Goal: Obtain resource: Download file/media

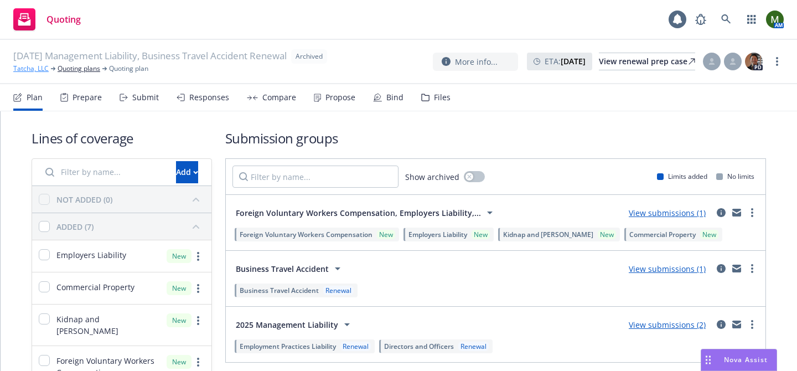
click at [40, 70] on link "Tatcha, LLC" at bounding box center [30, 69] width 35 height 10
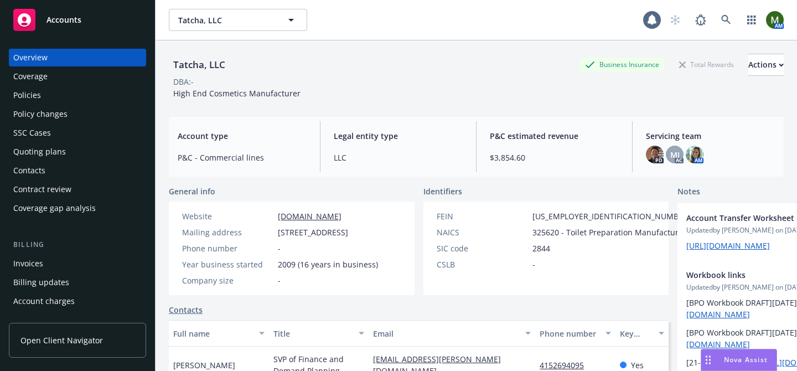
click at [44, 96] on div "Policies" at bounding box center [77, 95] width 128 height 18
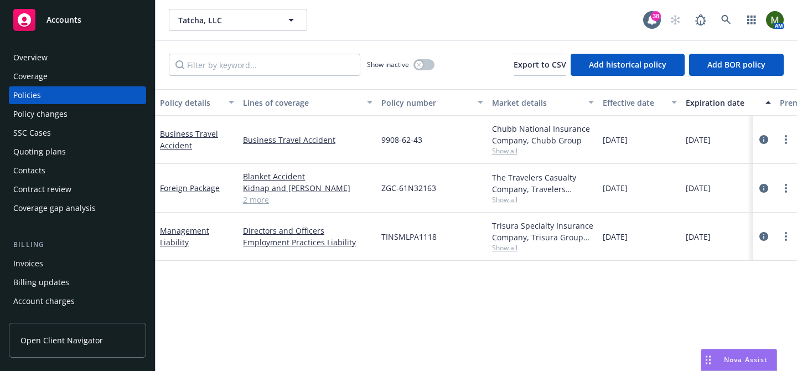
click at [80, 261] on div "Invoices" at bounding box center [77, 264] width 128 height 18
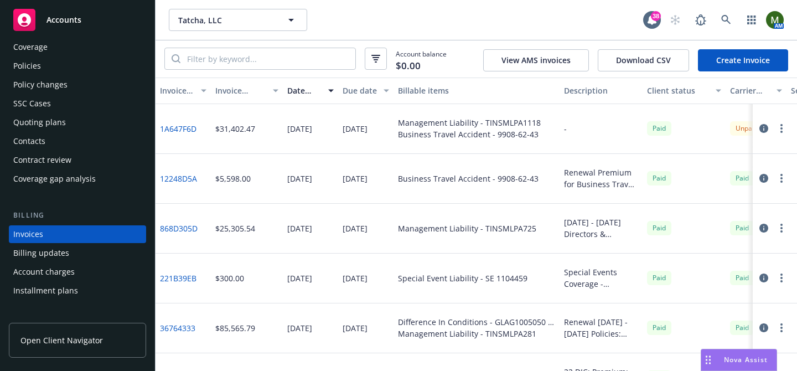
scroll to position [14, 0]
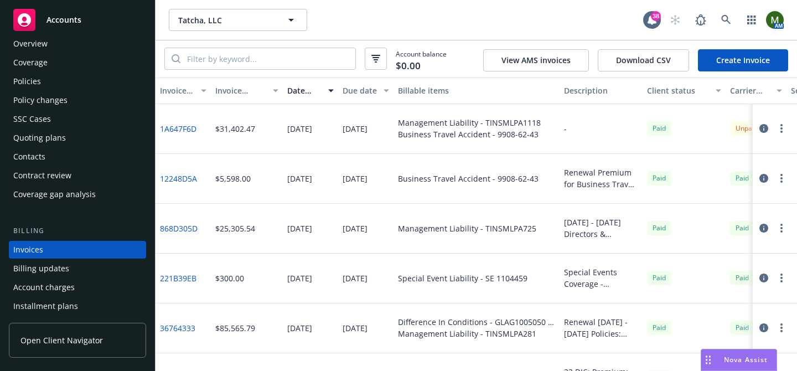
click at [74, 86] on div "Policies" at bounding box center [77, 82] width 128 height 18
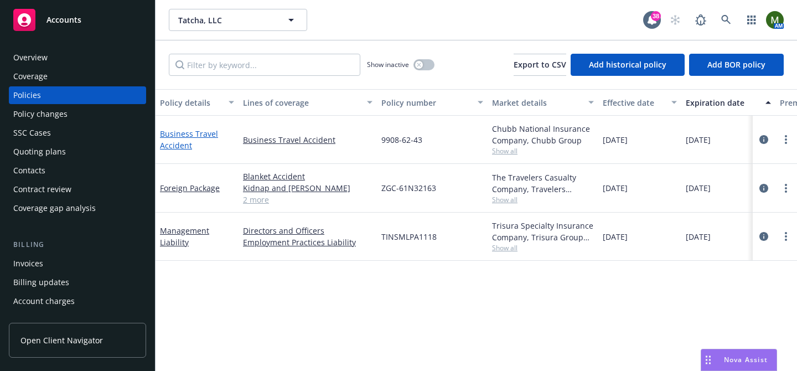
click at [194, 134] on link "Business Travel Accident" at bounding box center [189, 139] width 58 height 22
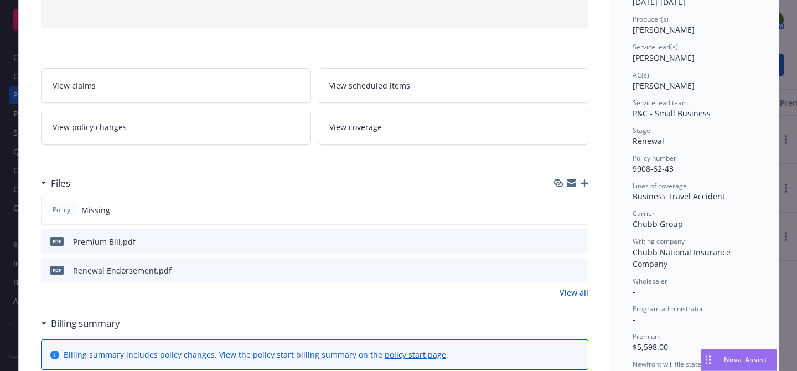
scroll to position [142, 0]
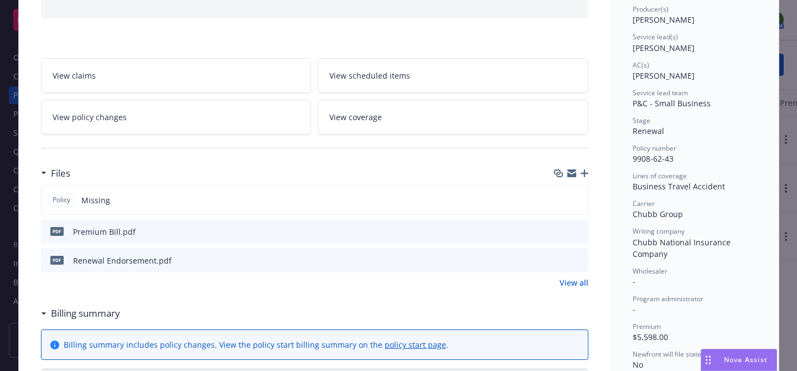
click at [578, 231] on icon "preview file" at bounding box center [578, 231] width 10 height 8
click at [560, 231] on icon "download file" at bounding box center [559, 229] width 7 height 7
